Goal: Transaction & Acquisition: Purchase product/service

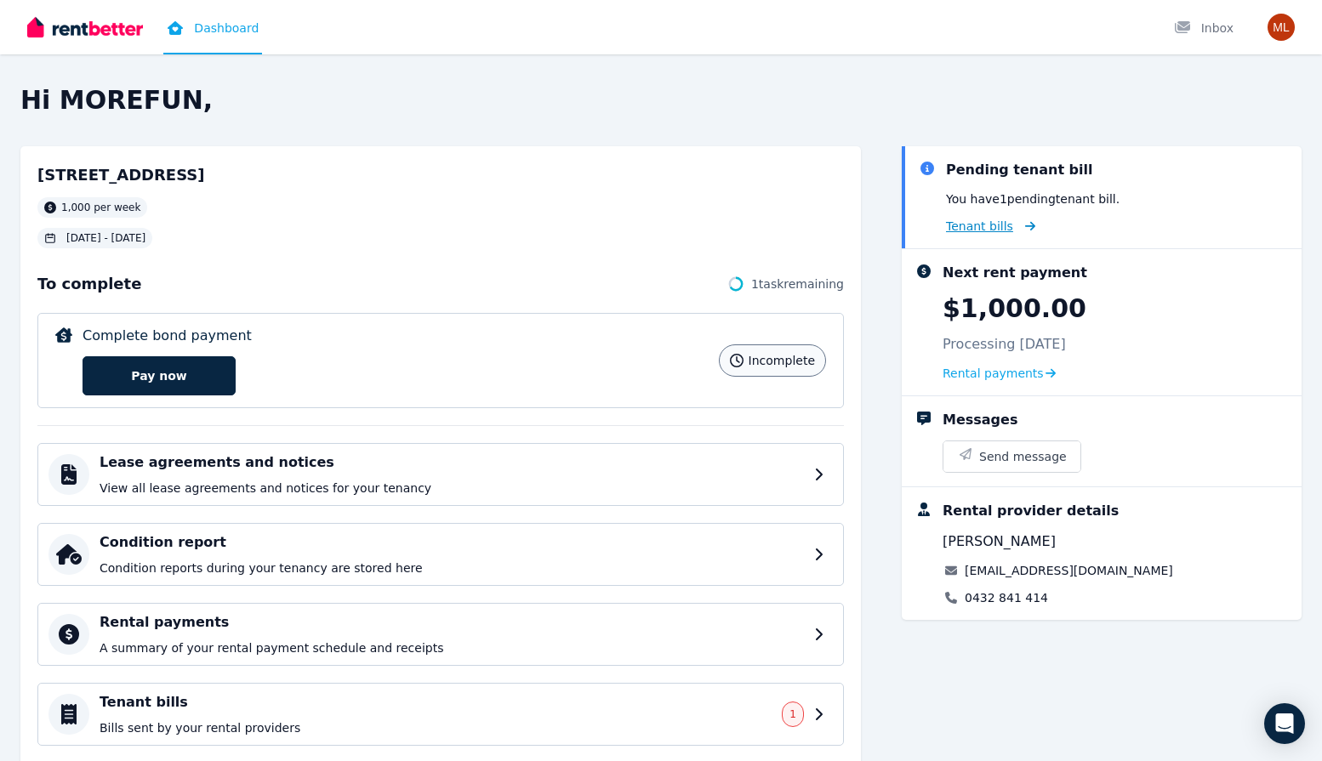
click at [994, 224] on span "Tenant bills" at bounding box center [979, 226] width 67 height 17
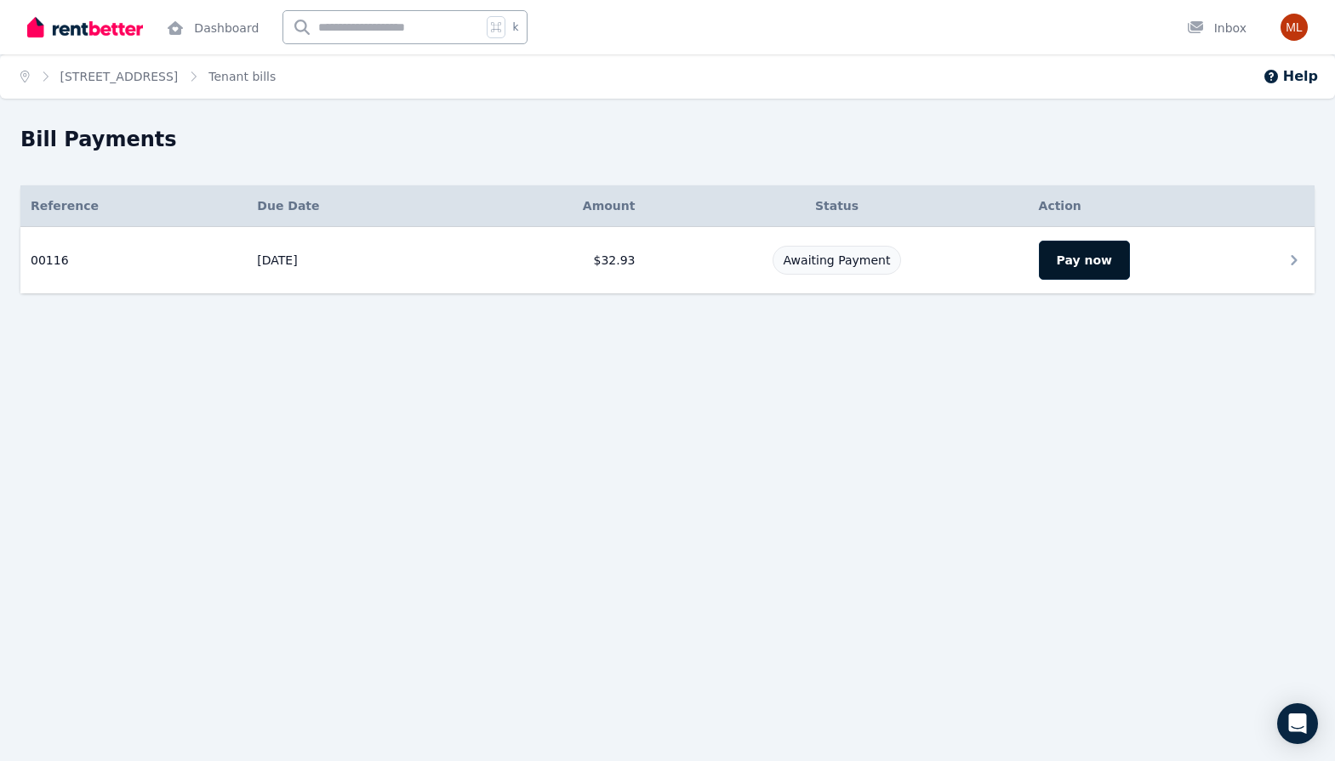
click at [1083, 261] on button "Pay now" at bounding box center [1084, 260] width 91 height 39
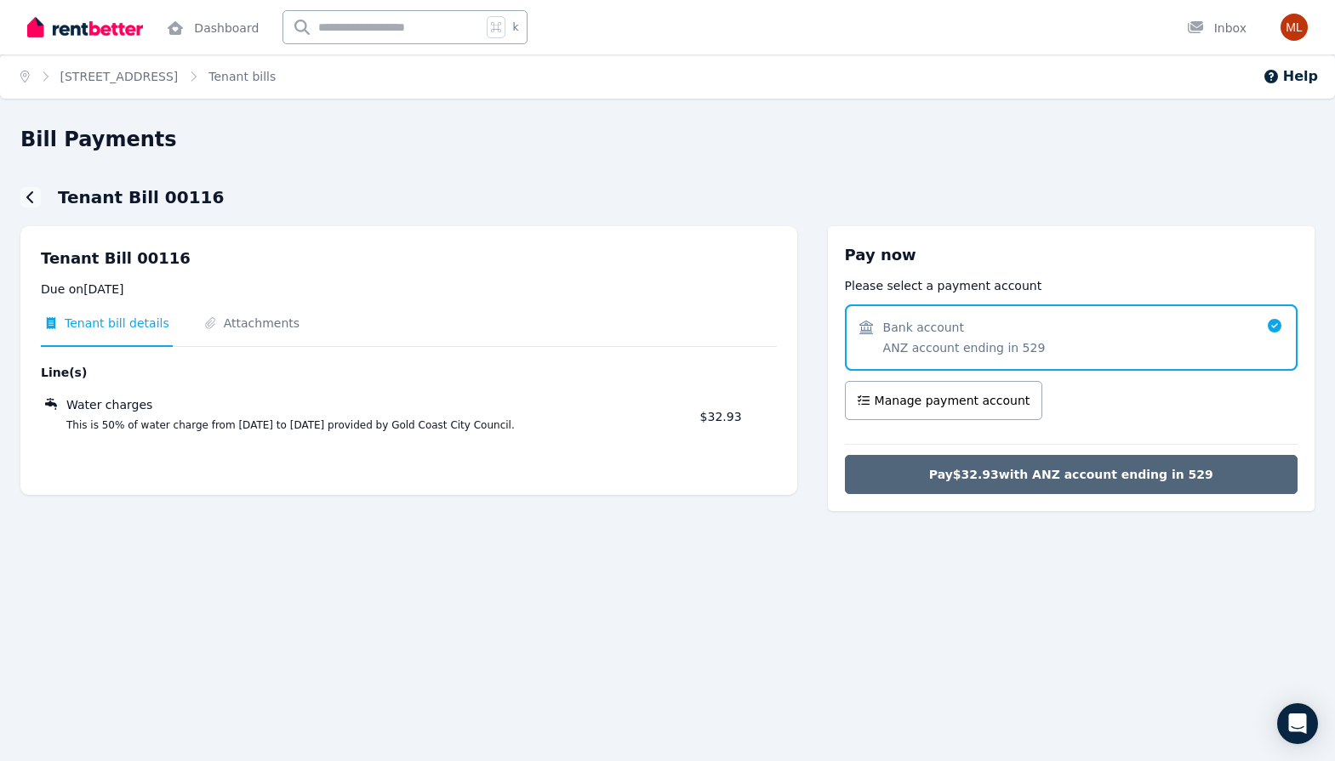
click at [1001, 470] on span "Pay $32.93 with ANZ account ending in 529" at bounding box center [1071, 474] width 284 height 17
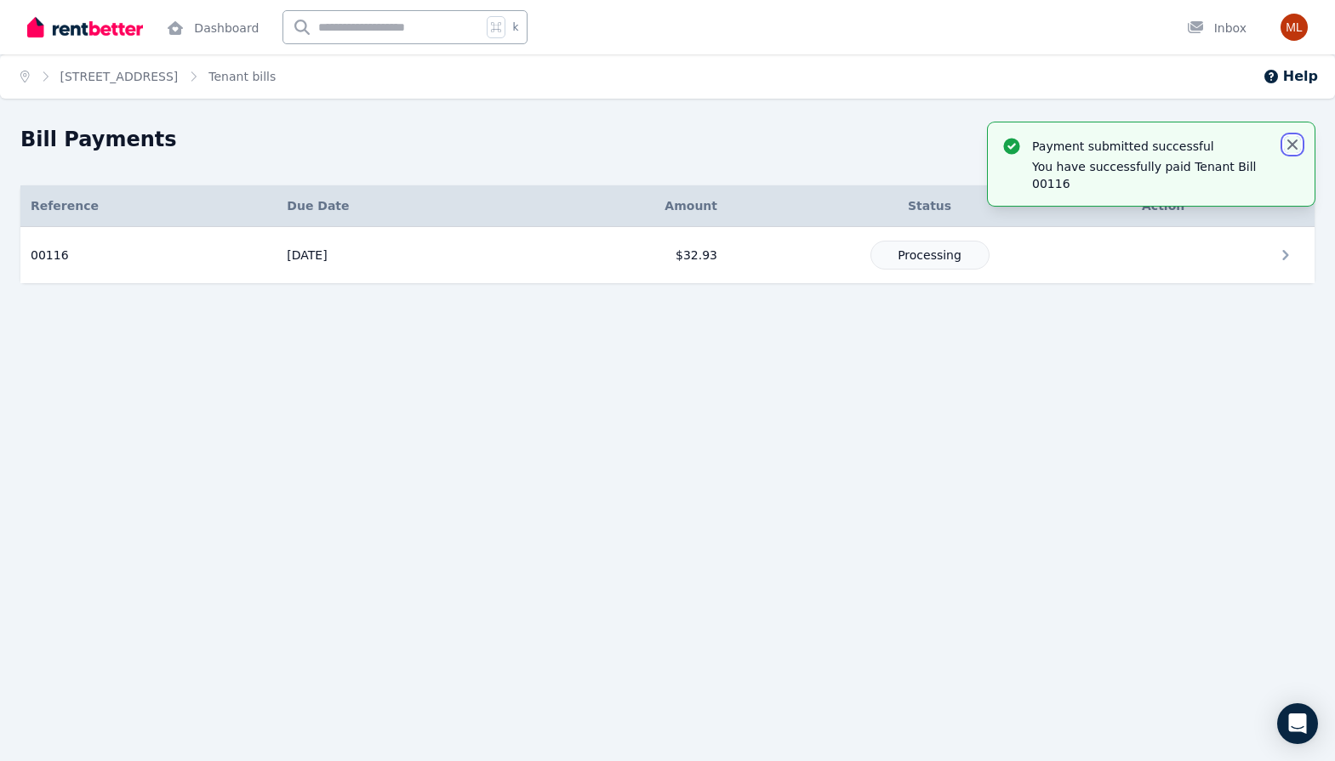
click at [1292, 143] on icon "button" at bounding box center [1292, 145] width 10 height 10
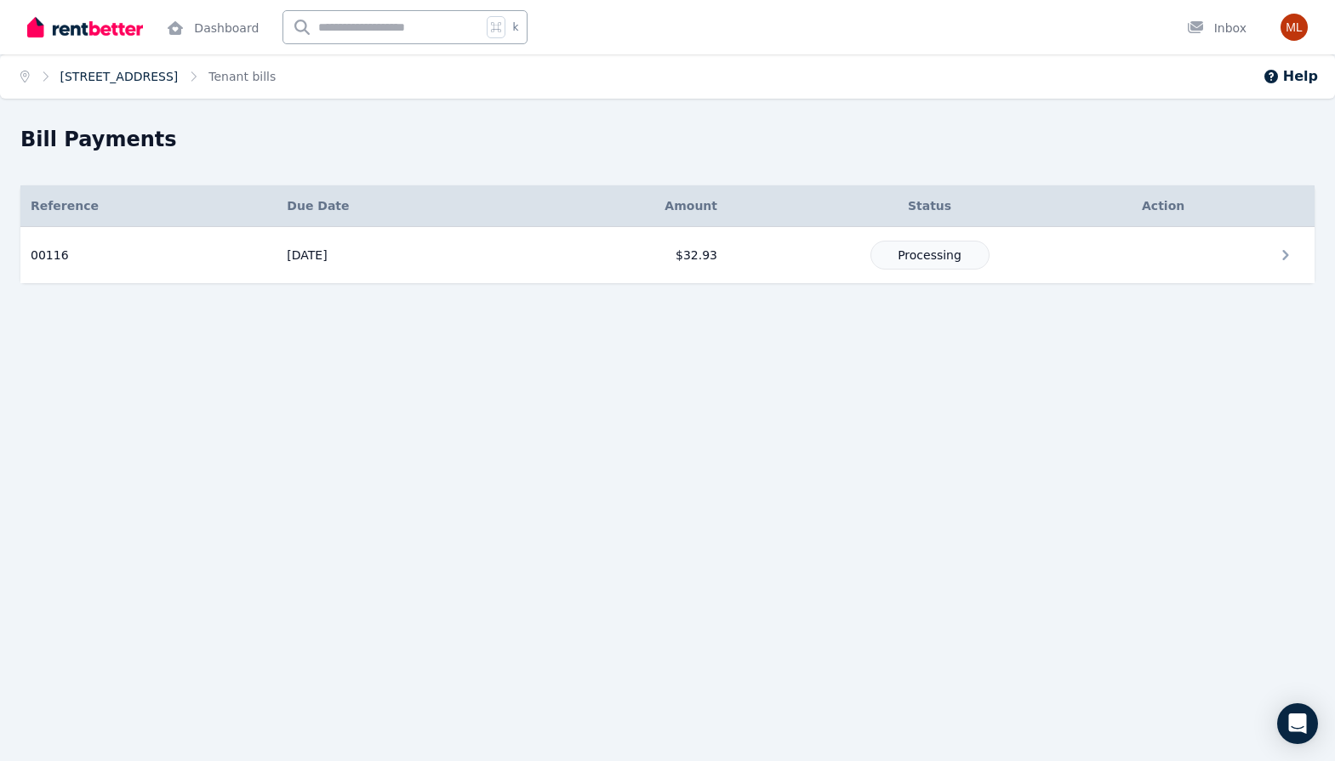
click at [161, 72] on link "[STREET_ADDRESS]" at bounding box center [119, 77] width 118 height 14
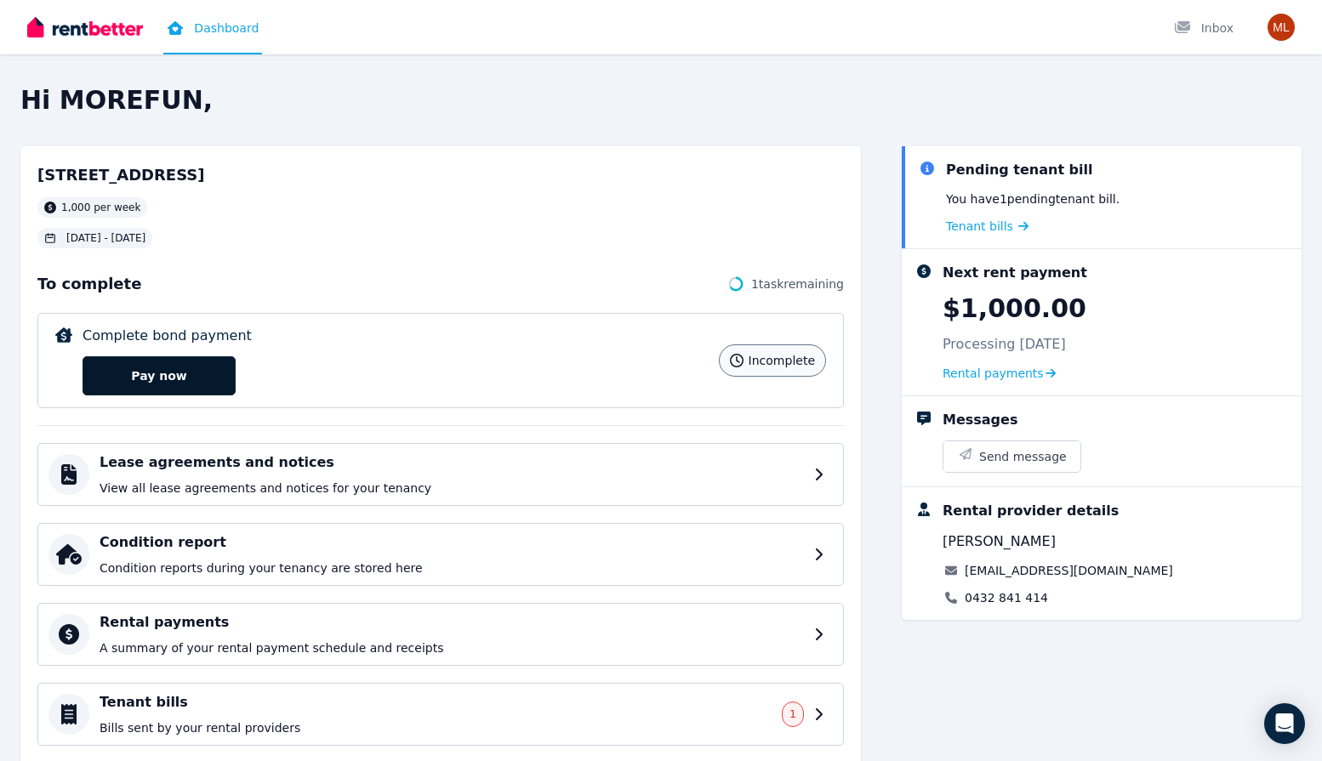
click at [174, 371] on button "Pay now" at bounding box center [159, 375] width 153 height 39
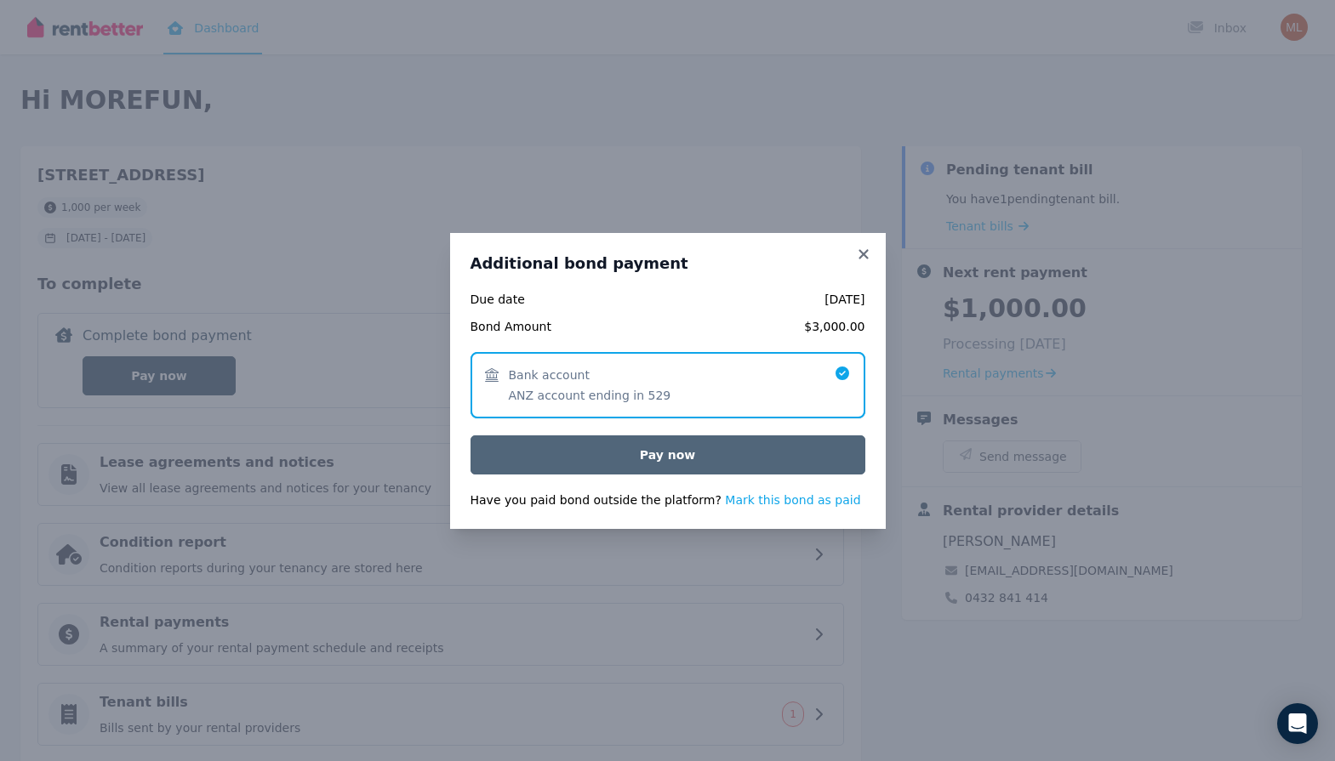
click at [675, 447] on button "Pay now" at bounding box center [667, 455] width 395 height 39
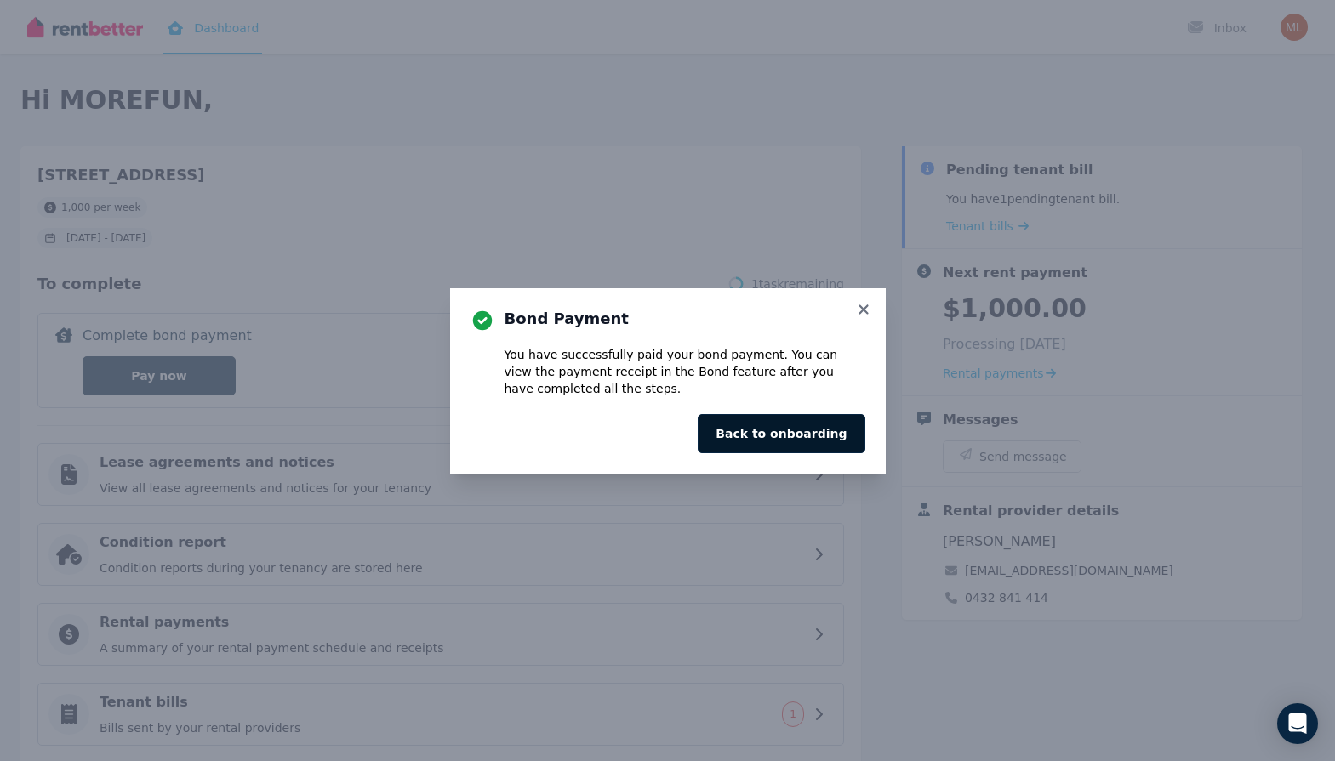
click at [762, 427] on button "Back to onboarding" at bounding box center [781, 433] width 167 height 39
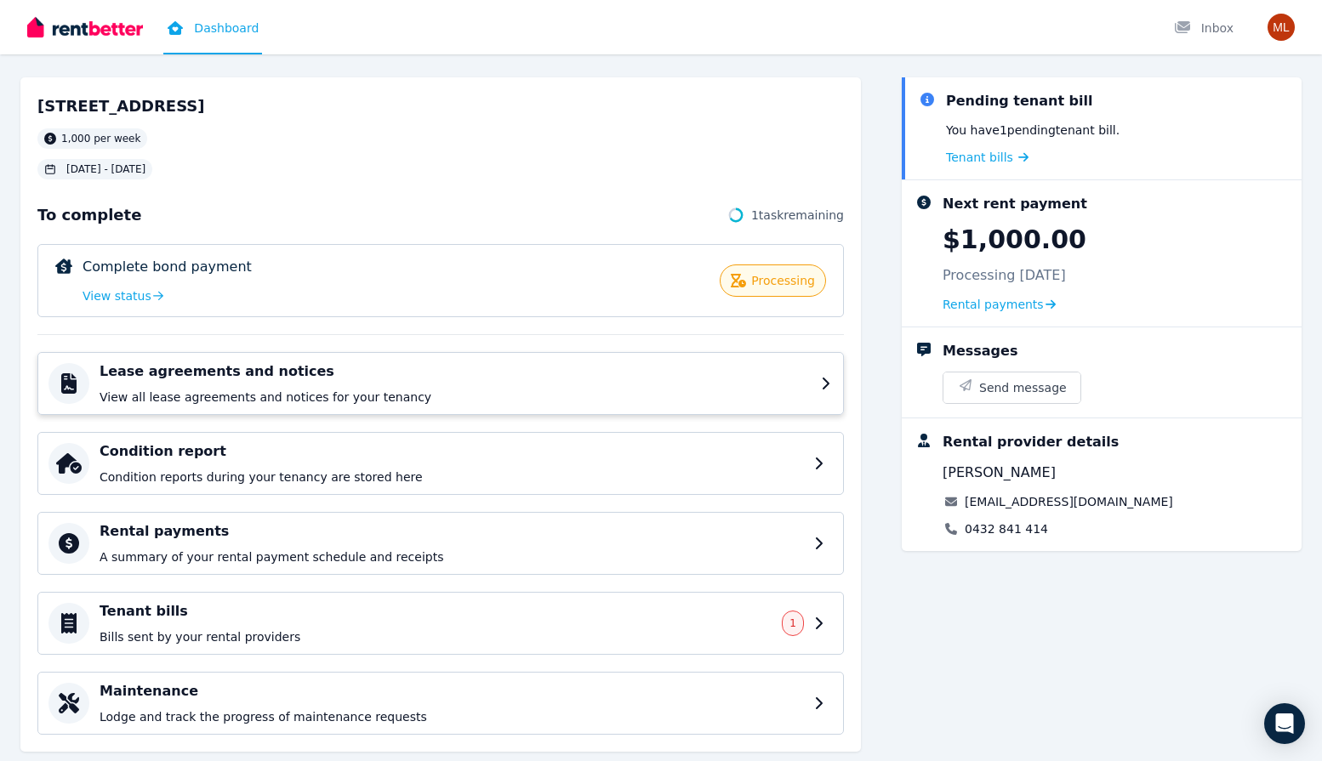
scroll to position [53, 0]
